Goal: Task Accomplishment & Management: Complete application form

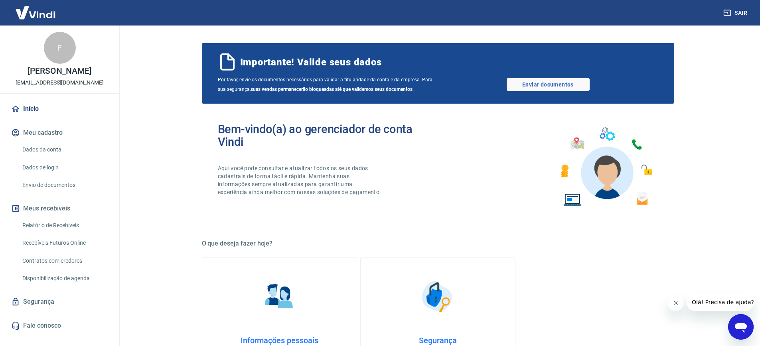
click at [142, 173] on main "Importante! Valide seus dados Por favor, envie os documentos necessários para v…" at bounding box center [438, 186] width 644 height 321
click at [179, 132] on main "Importante! Valide seus dados Por favor, envie os documentos necessários para v…" at bounding box center [438, 186] width 644 height 321
click at [384, 115] on div "Bem-vindo(a) ao gerenciador de conta Vindi Aqui você pode consultar e atualizar…" at bounding box center [438, 167] width 472 height 114
click at [546, 84] on link "Enviar documentos" at bounding box center [548, 84] width 83 height 13
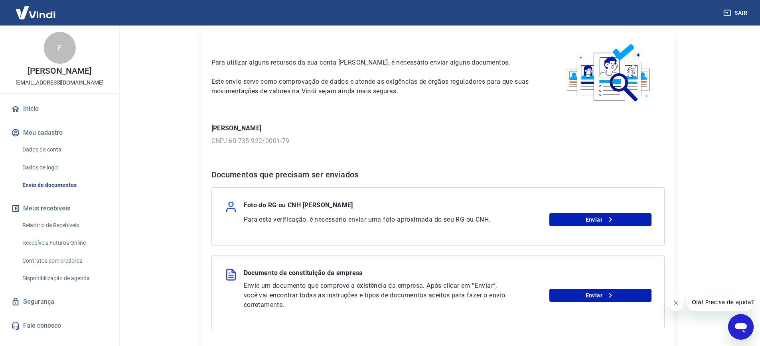
scroll to position [91, 0]
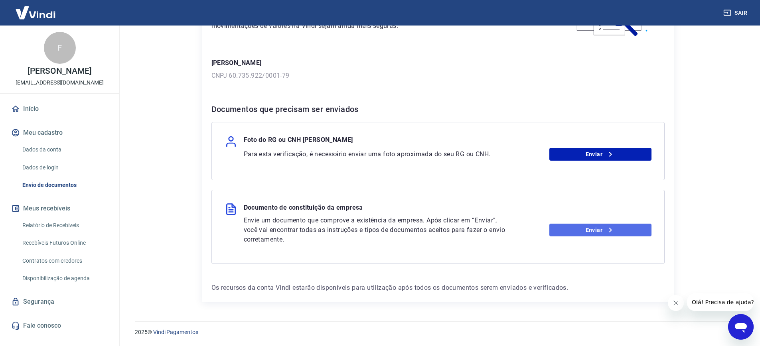
click at [575, 227] on link "Enviar" at bounding box center [601, 230] width 102 height 13
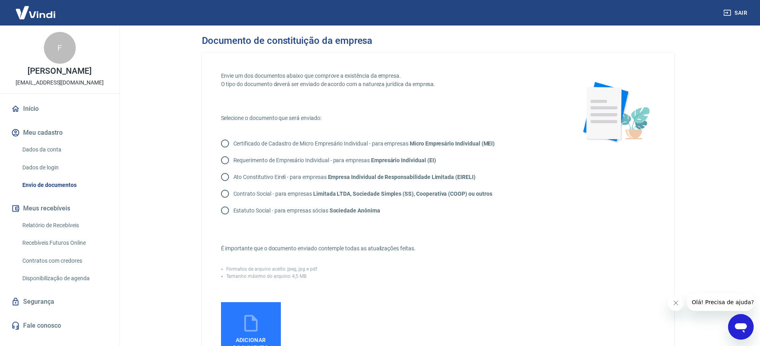
click at [415, 219] on div "Certificado de Cadastro de Micro Empresário Individual - para empresas Micro Em…" at bounding box center [388, 177] width 335 height 84
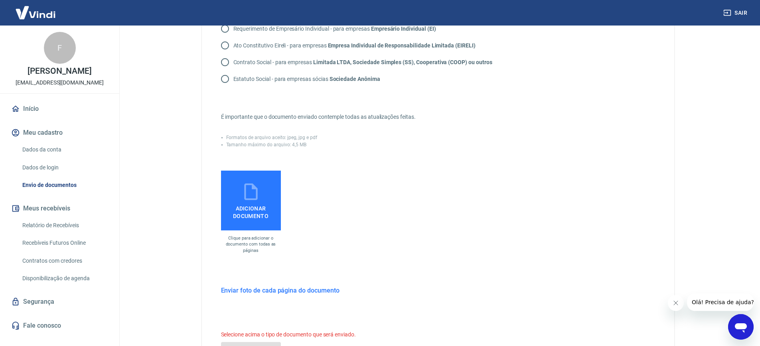
scroll to position [162, 0]
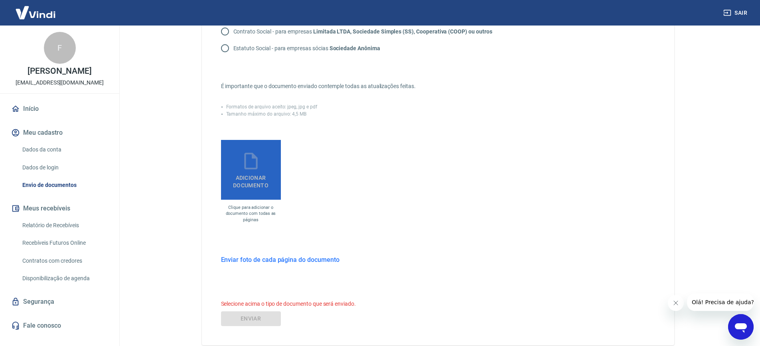
click at [268, 164] on label "Adicionar documento" at bounding box center [251, 170] width 60 height 60
click at [0, 0] on input "Adicionar documento" at bounding box center [0, 0] width 0 height 0
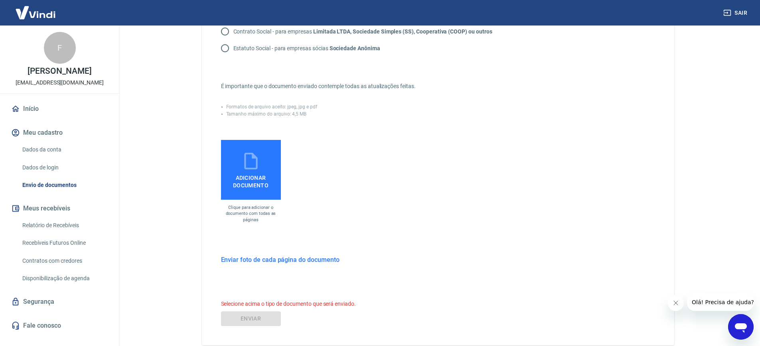
scroll to position [0, 0]
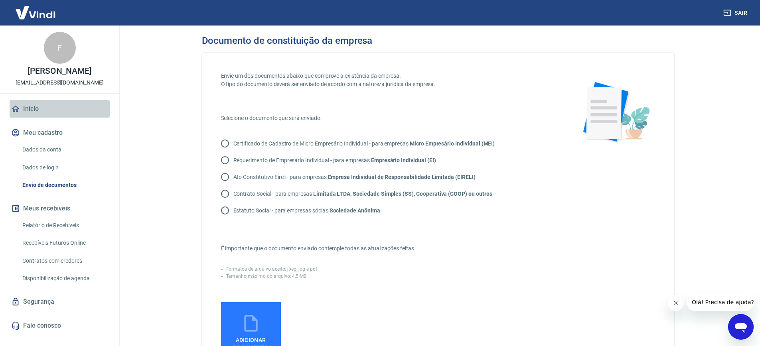
click at [22, 105] on link "Início" at bounding box center [60, 109] width 100 height 18
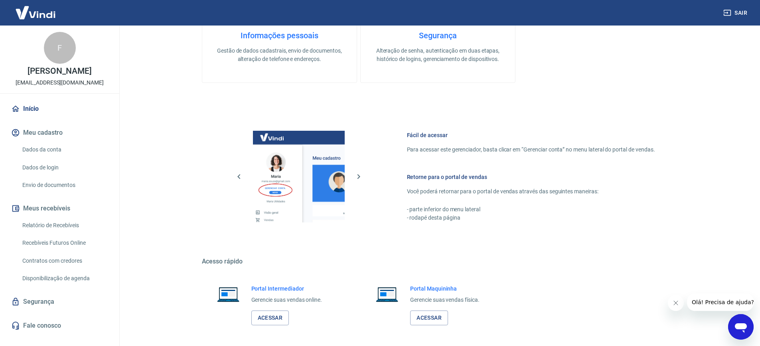
scroll to position [319, 0]
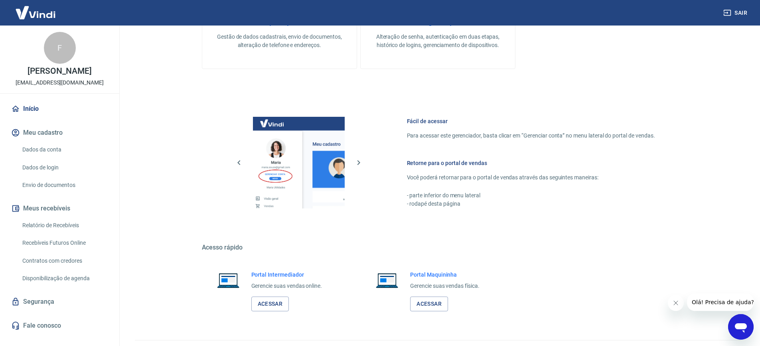
click at [37, 8] on img at bounding box center [36, 12] width 52 height 24
click at [36, 16] on img at bounding box center [36, 12] width 52 height 24
